Goal: Task Accomplishment & Management: Complete application form

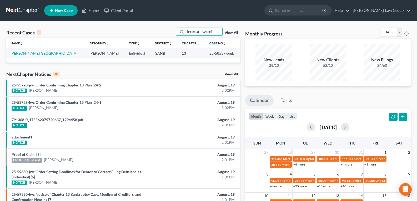
type input "[PERSON_NAME]"
click at [23, 53] on link "[PERSON_NAME][GEOGRAPHIC_DATA]" at bounding box center [44, 53] width 67 height 4
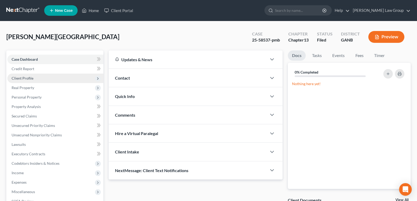
click at [28, 79] on span "Client Profile" at bounding box center [23, 78] width 22 height 4
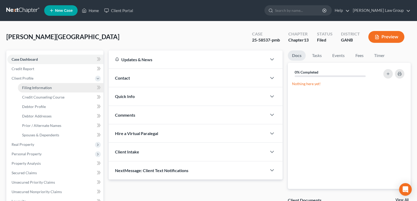
click at [36, 89] on span "Filing Information" at bounding box center [37, 88] width 30 height 4
select select "1"
select select "0"
select select "3"
select select "10"
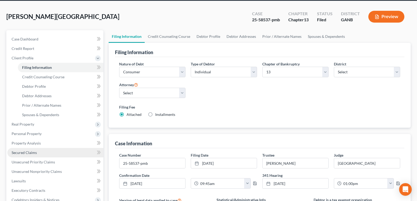
scroll to position [26, 0]
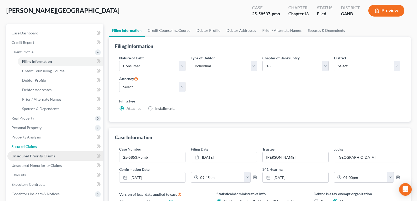
drag, startPoint x: 27, startPoint y: 146, endPoint x: 33, endPoint y: 152, distance: 8.6
click at [27, 146] on span "Secured Claims" at bounding box center [24, 146] width 25 height 4
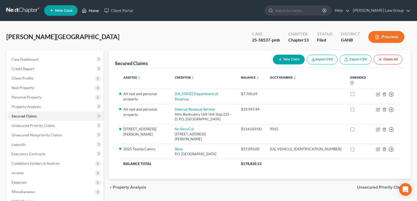
drag, startPoint x: 91, startPoint y: 16, endPoint x: 89, endPoint y: 10, distance: 6.3
click at [91, 14] on ul "New Case Home Client Portal - No Result - See all results Or Press Enter... Hel…" at bounding box center [227, 11] width 367 height 14
click at [89, 10] on link "Home" at bounding box center [90, 10] width 22 height 9
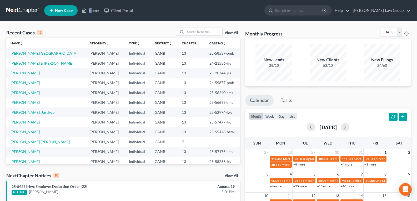
click at [20, 53] on link "[PERSON_NAME][GEOGRAPHIC_DATA]" at bounding box center [44, 53] width 67 height 4
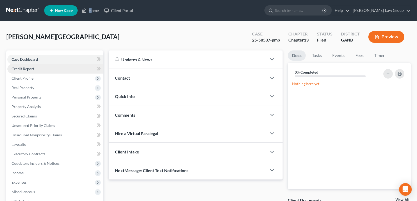
click at [26, 69] on span "Credit Report" at bounding box center [23, 69] width 23 height 4
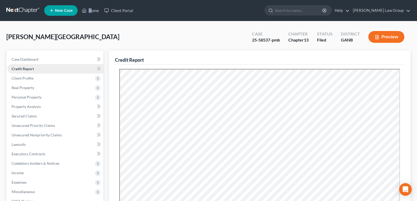
click at [24, 70] on span "Credit Report" at bounding box center [23, 69] width 22 height 4
click at [26, 81] on span "Client Profile" at bounding box center [55, 78] width 96 height 9
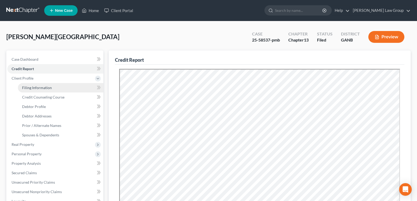
click at [35, 87] on span "Filing Information" at bounding box center [37, 88] width 30 height 4
select select "1"
select select "0"
select select "3"
select select "19"
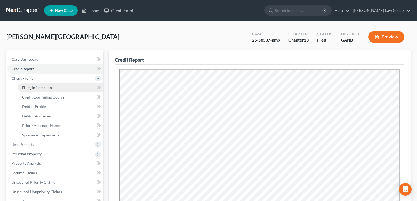
select select "0"
select select "10"
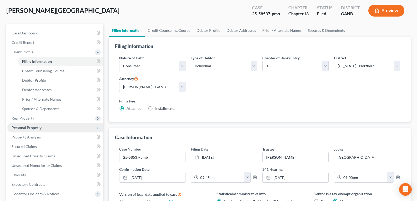
scroll to position [53, 0]
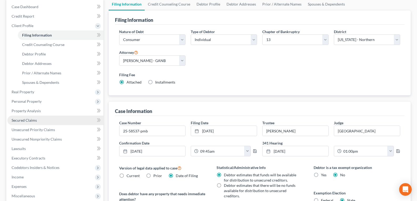
click at [21, 122] on span "Secured Claims" at bounding box center [24, 120] width 25 height 4
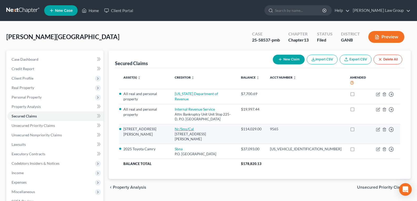
click at [180, 129] on link "Nr/Sms/Cal" at bounding box center [184, 129] width 19 height 4
select select "42"
select select "2"
select select "0"
